Goal: Task Accomplishment & Management: Manage account settings

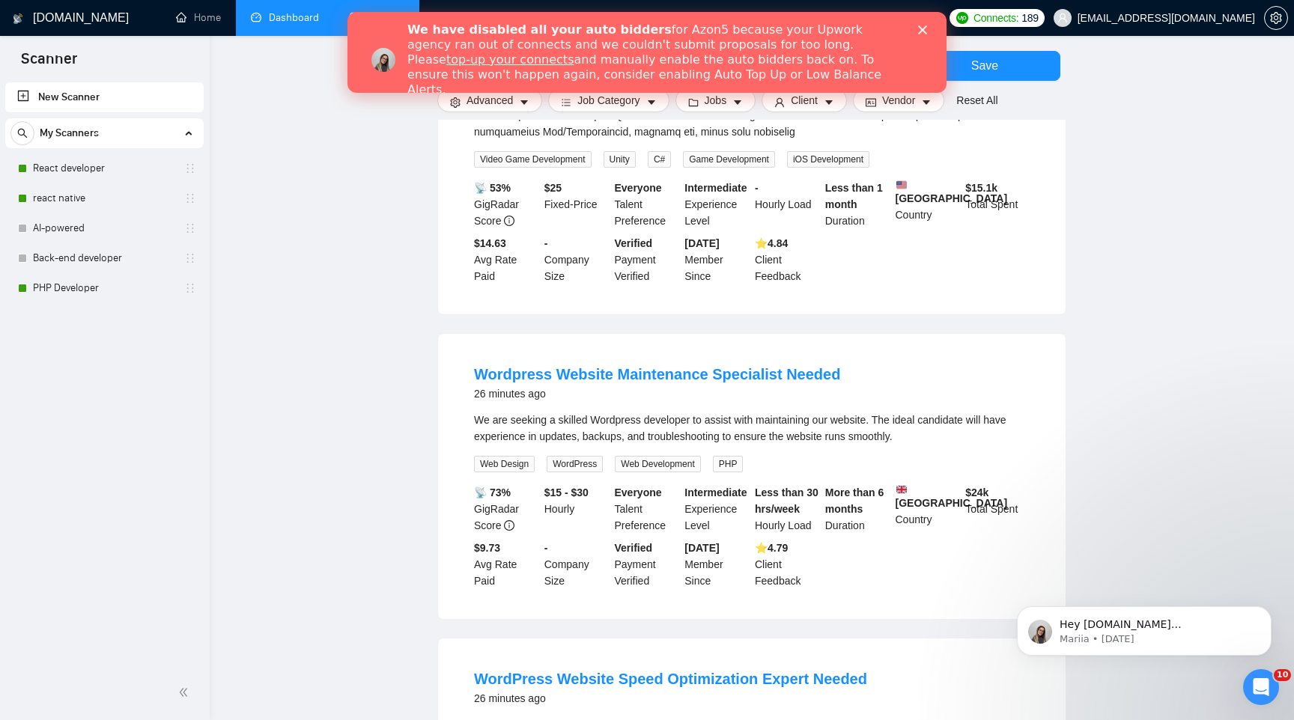
click at [280, 16] on link "Dashboard" at bounding box center [285, 17] width 68 height 13
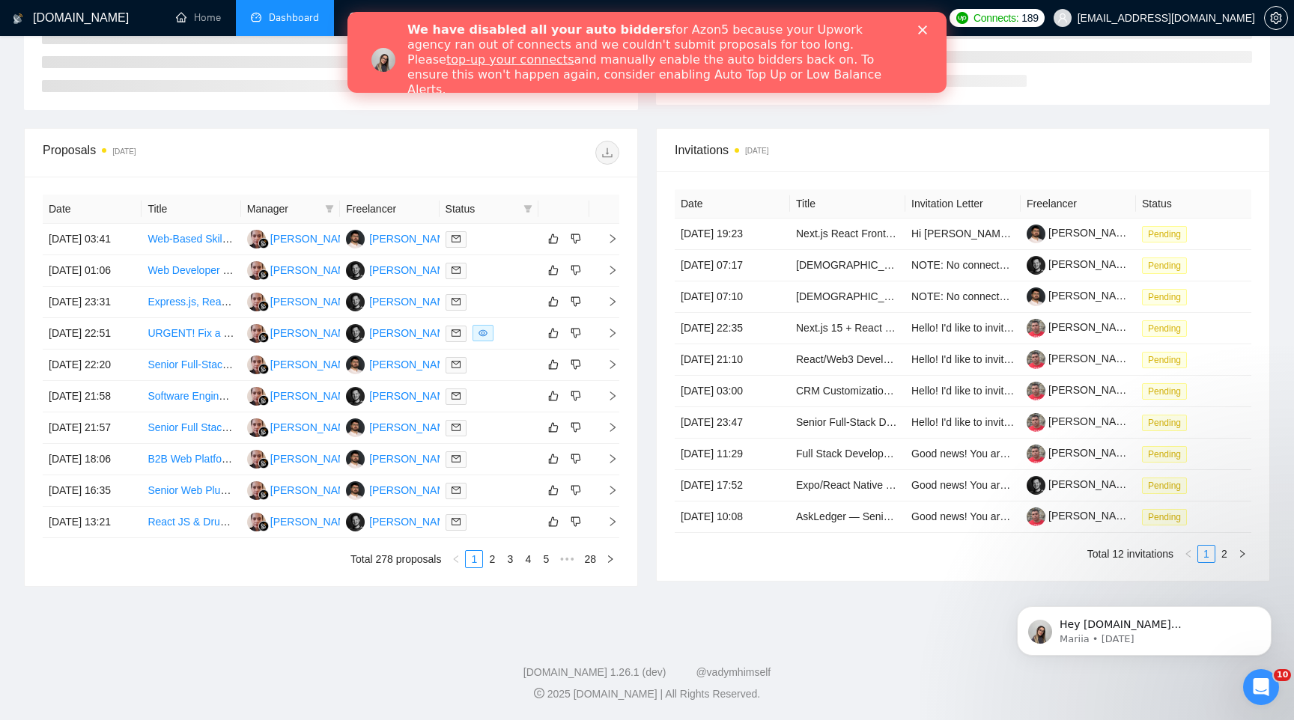
scroll to position [371, 0]
